Goal: Task Accomplishment & Management: Manage account settings

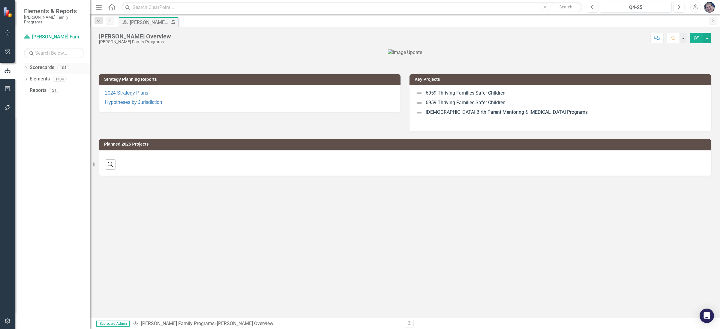
click at [27, 67] on icon "Dropdown" at bounding box center [26, 68] width 4 height 3
click at [29, 77] on icon at bounding box center [29, 78] width 1 height 3
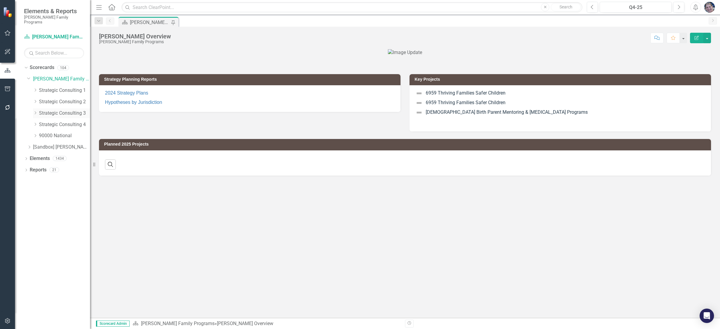
click at [34, 111] on icon "Dropdown" at bounding box center [35, 113] width 4 height 4
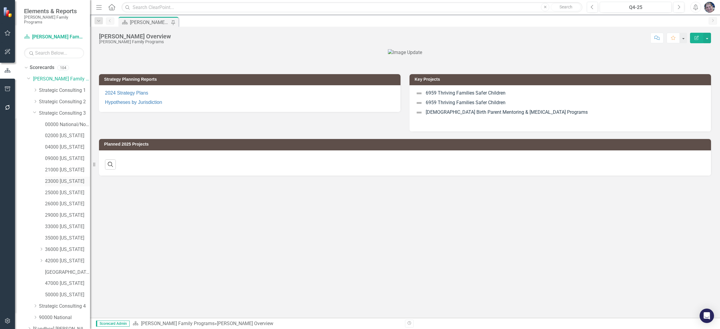
click at [69, 178] on link "23000 [US_STATE]" at bounding box center [67, 181] width 45 height 7
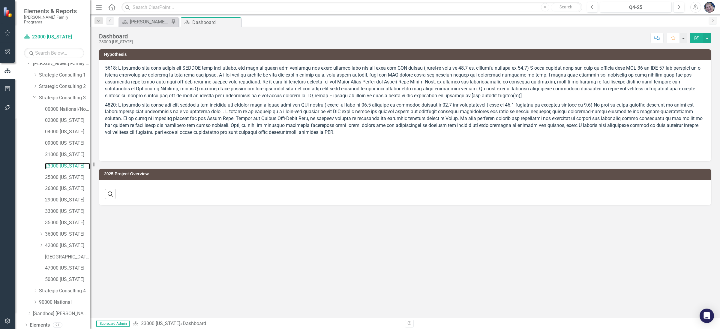
scroll to position [24, 0]
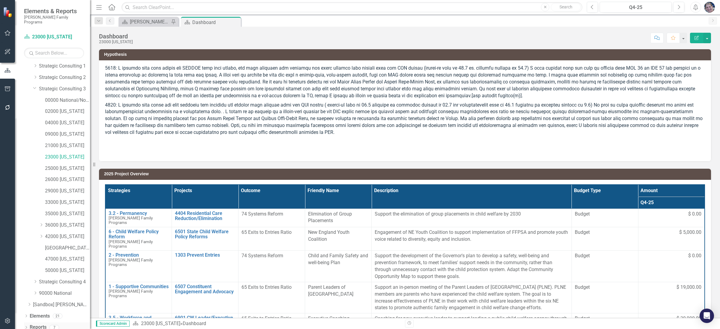
click at [38, 324] on link "Reports" at bounding box center [38, 327] width 17 height 7
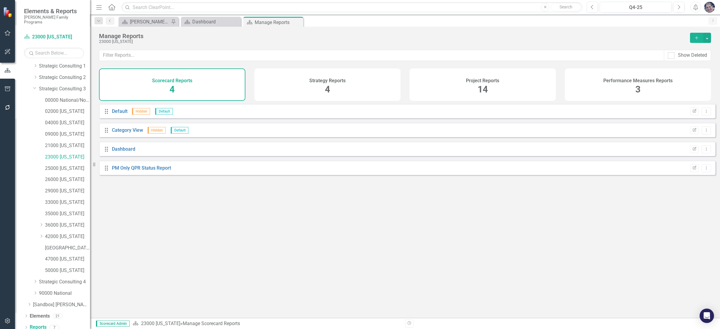
click at [484, 88] on span "14" at bounding box center [482, 89] width 10 height 10
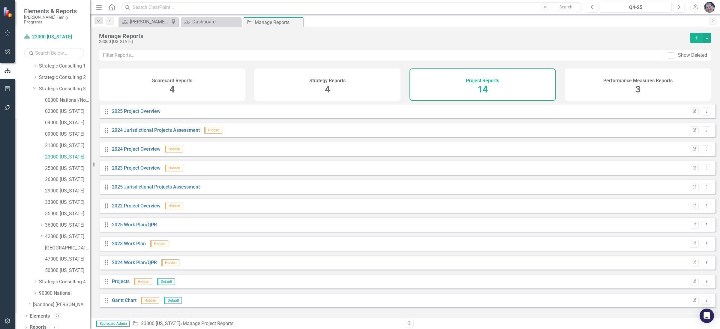
click at [172, 90] on span "4" at bounding box center [171, 89] width 5 height 10
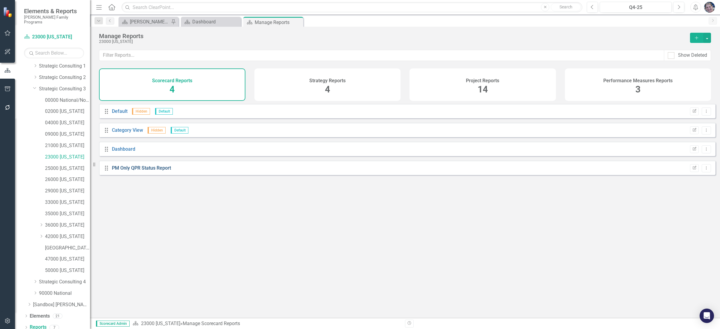
click at [143, 171] on link "PM Only QPR Status Report" at bounding box center [141, 168] width 59 height 6
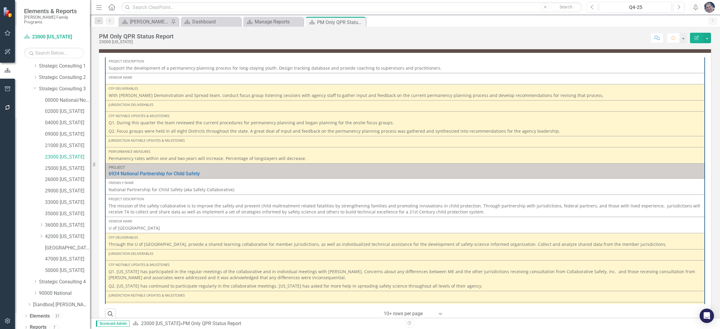
scroll to position [167, 0]
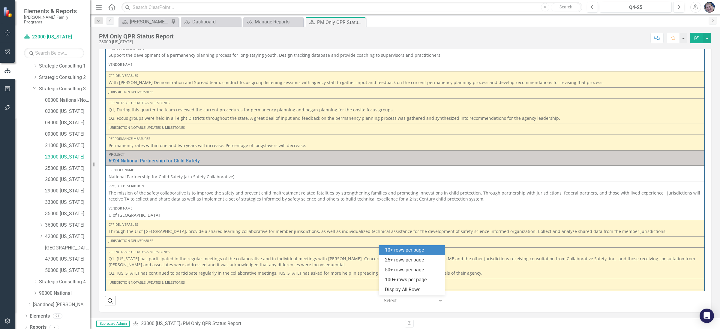
click at [402, 300] on div at bounding box center [408, 301] width 51 height 8
click at [398, 291] on div "Display All Rows" at bounding box center [413, 289] width 56 height 7
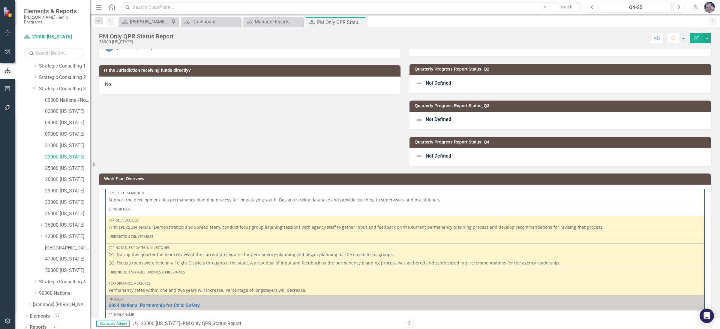
scroll to position [0, 0]
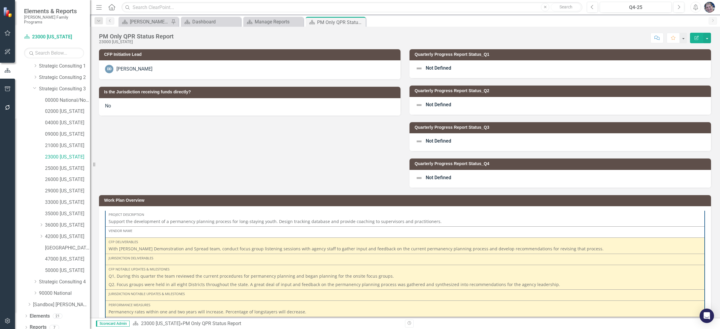
click at [429, 67] on span "Not Defined" at bounding box center [437, 68] width 25 height 6
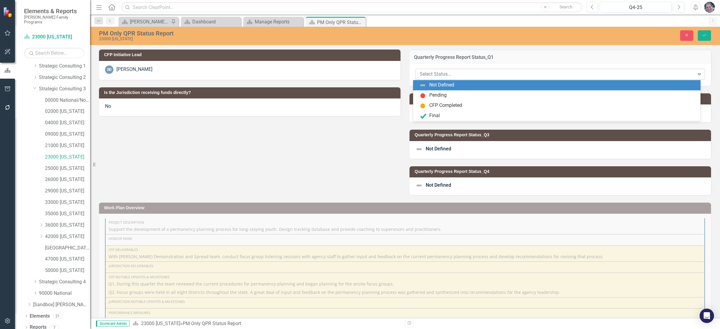
click at [429, 72] on div at bounding box center [554, 74] width 271 height 8
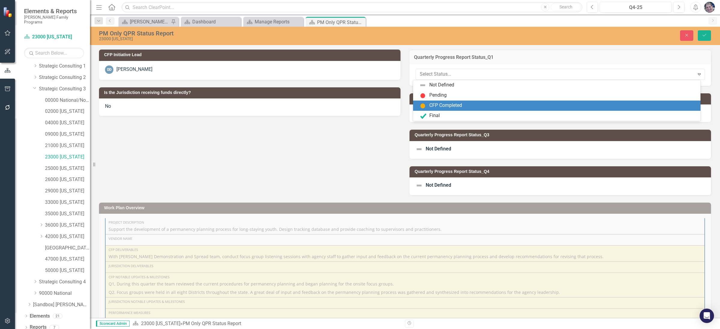
click at [436, 107] on div "CFP Completed" at bounding box center [445, 105] width 33 height 7
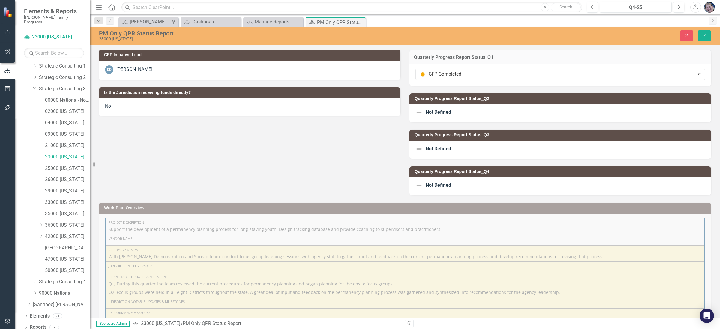
click at [434, 112] on span "Not Defined" at bounding box center [437, 112] width 25 height 6
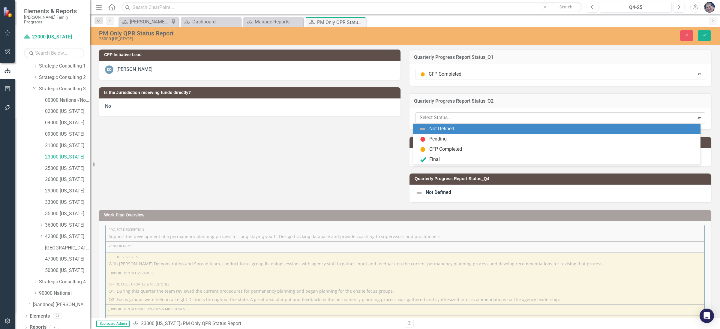
click at [435, 119] on div at bounding box center [554, 118] width 271 height 8
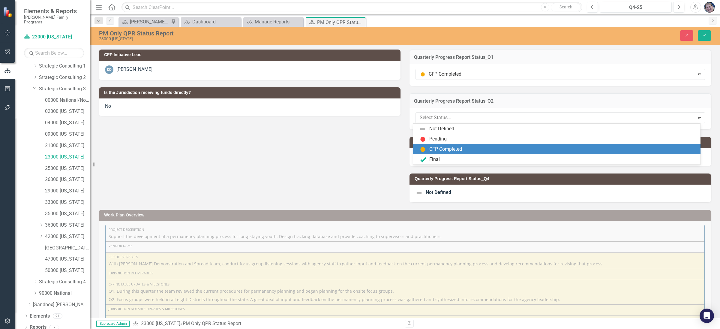
click at [437, 149] on div "CFP Completed" at bounding box center [445, 149] width 33 height 7
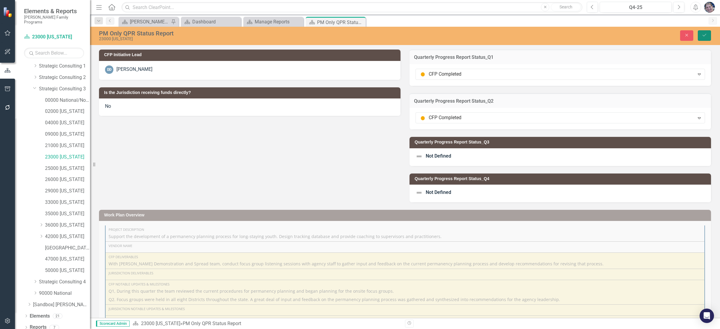
click at [702, 35] on icon "Save" at bounding box center [703, 35] width 5 height 4
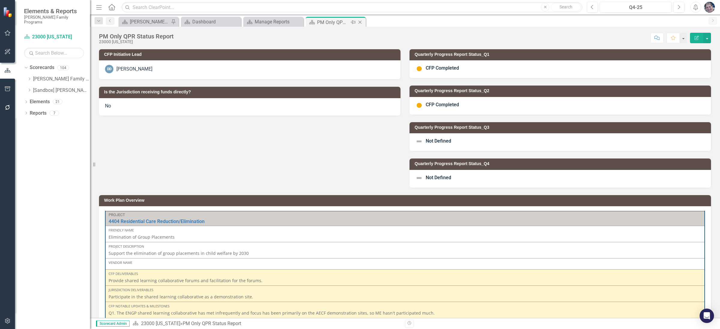
click at [360, 22] on icon "Close" at bounding box center [360, 22] width 6 height 5
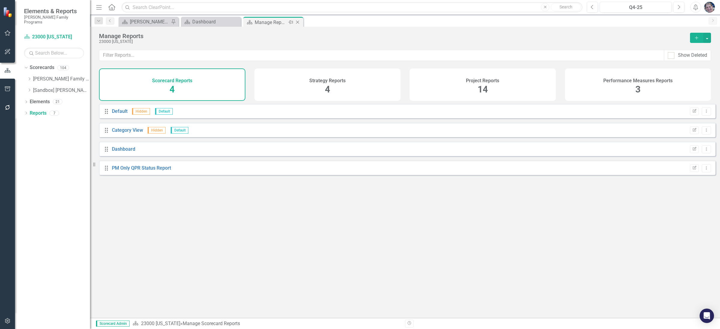
click at [297, 23] on icon at bounding box center [297, 22] width 3 height 3
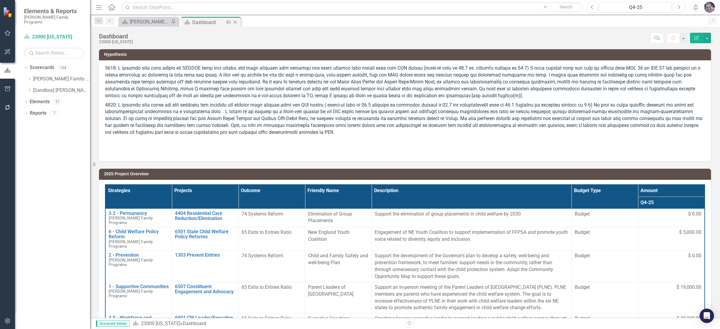
click at [234, 23] on icon at bounding box center [235, 22] width 3 height 3
